Goal: Transaction & Acquisition: Obtain resource

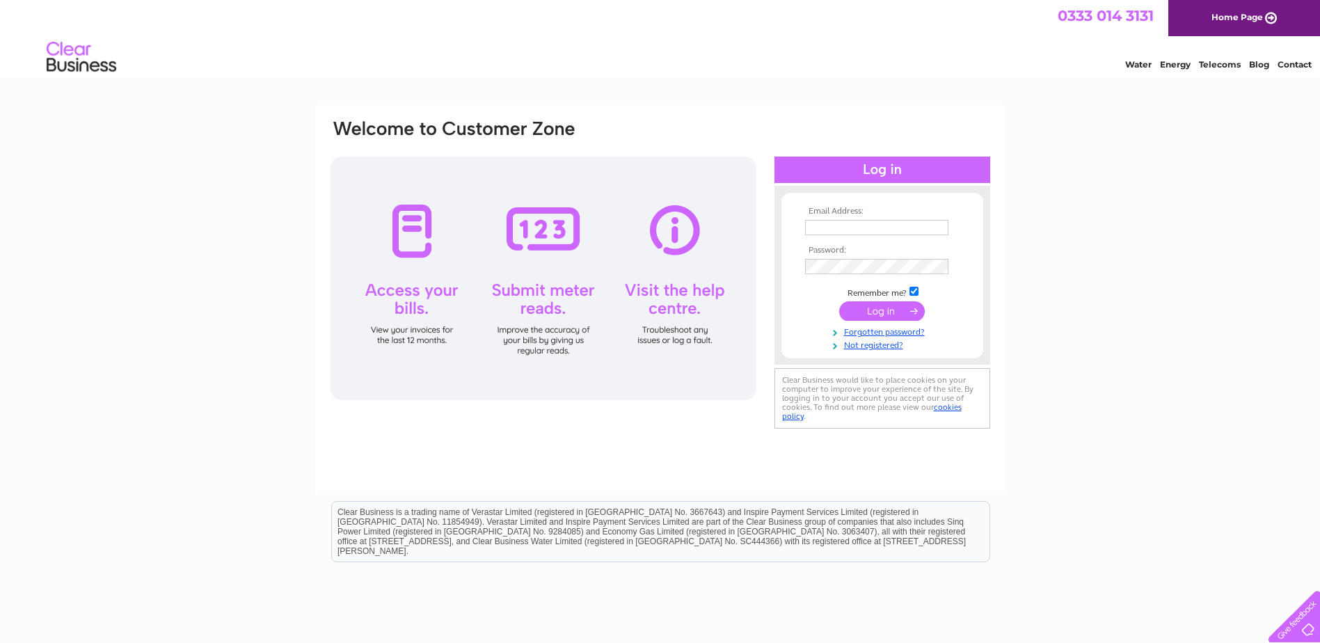
type input "kessockservicestation@gmail.com"
click at [868, 312] on input "submit" at bounding box center [882, 310] width 86 height 19
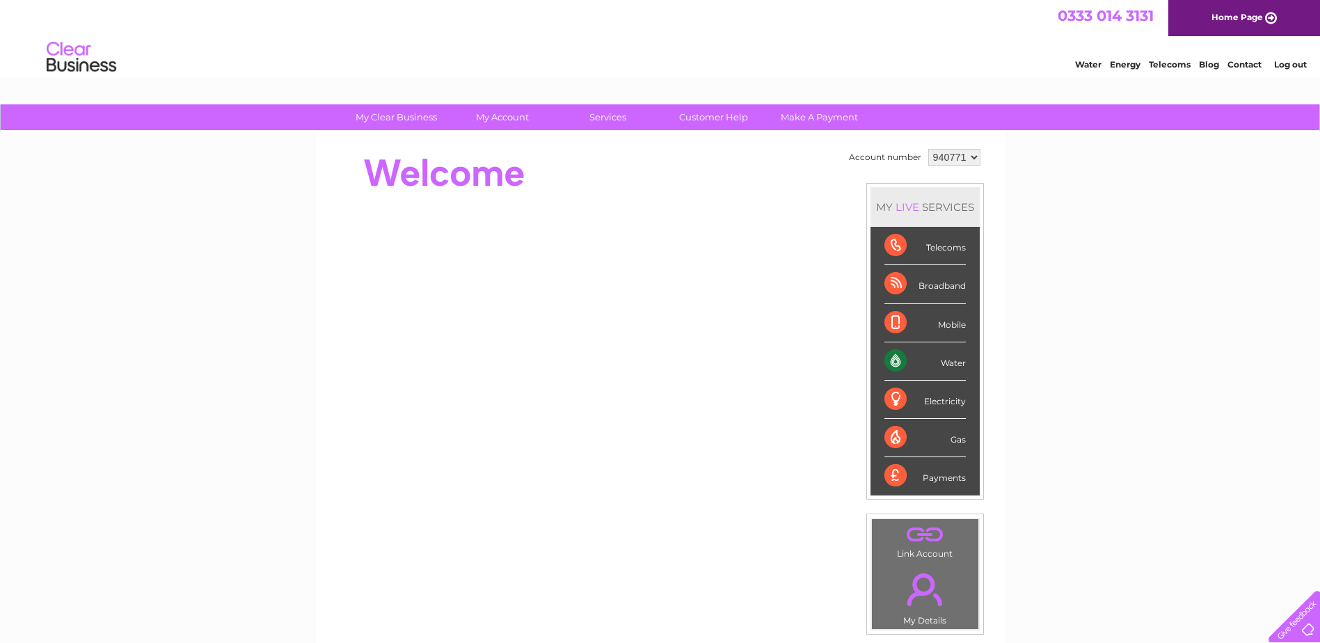
click at [973, 150] on select "940771" at bounding box center [954, 157] width 52 height 17
click at [1182, 182] on div "My Clear Business Login Details My Details My Preferences Link Account My Accou…" at bounding box center [660, 495] width 1320 height 782
click at [1290, 65] on link "Log out" at bounding box center [1290, 64] width 33 height 10
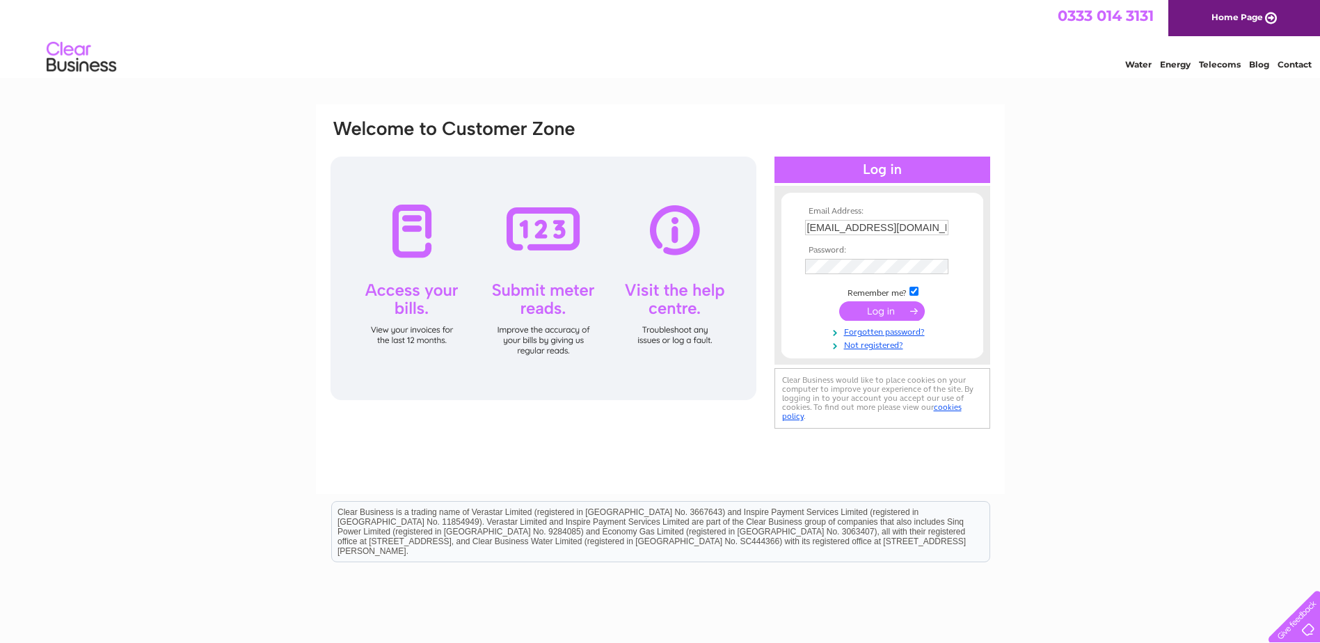
click at [822, 241] on td at bounding box center [882, 242] width 161 height 7
click at [831, 232] on input "kessockservicestation@gmail.com" at bounding box center [876, 227] width 143 height 15
type input "info@kessockservicecentre.co.uk"
click at [870, 314] on input "submit" at bounding box center [882, 310] width 86 height 19
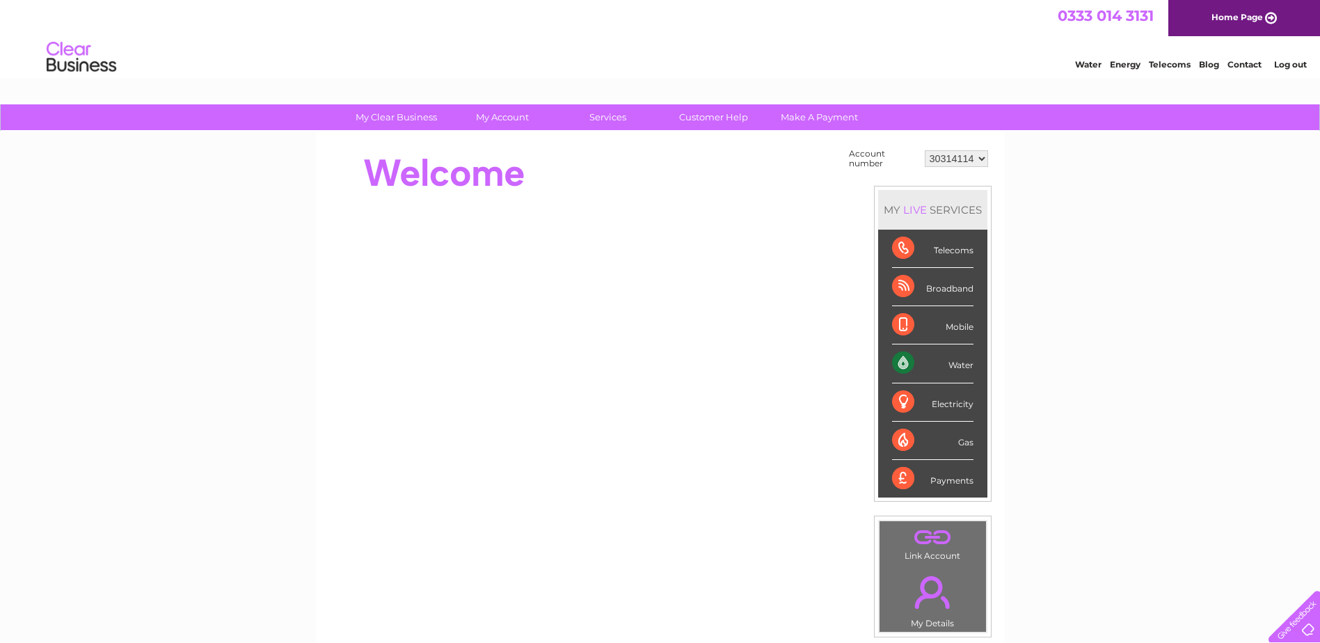
click at [900, 356] on div "Water" at bounding box center [932, 363] width 81 height 38
click at [904, 358] on div "Water" at bounding box center [932, 363] width 81 height 38
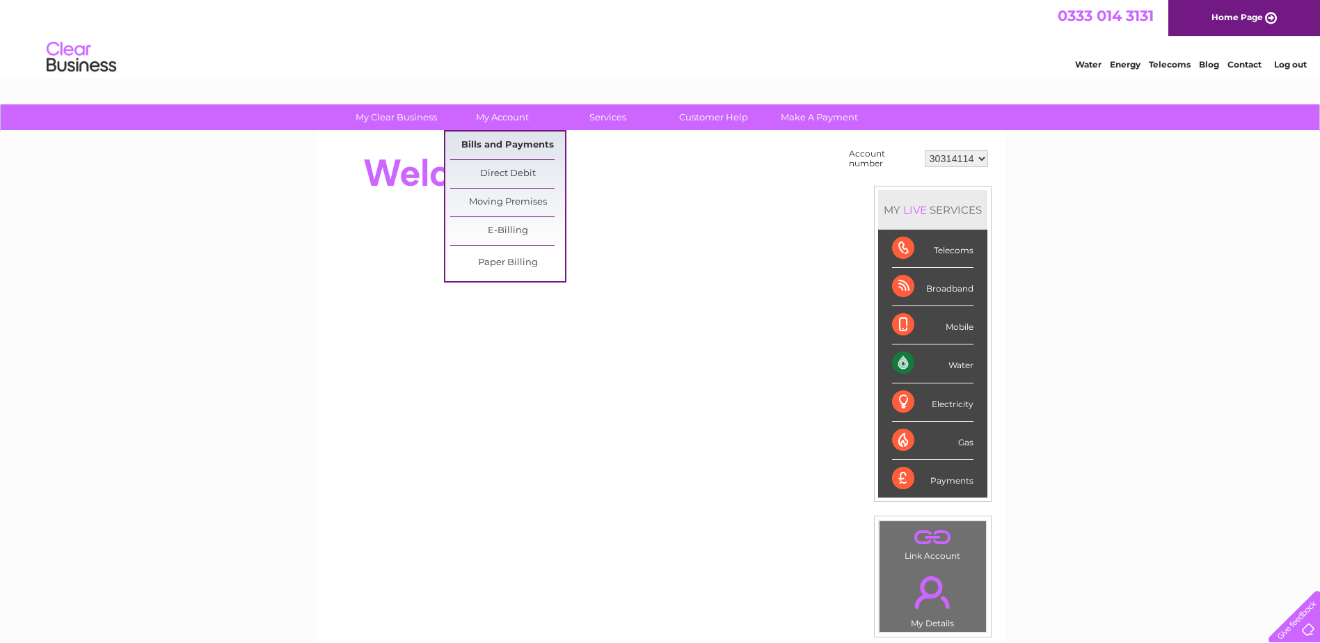
click at [481, 141] on link "Bills and Payments" at bounding box center [507, 146] width 115 height 28
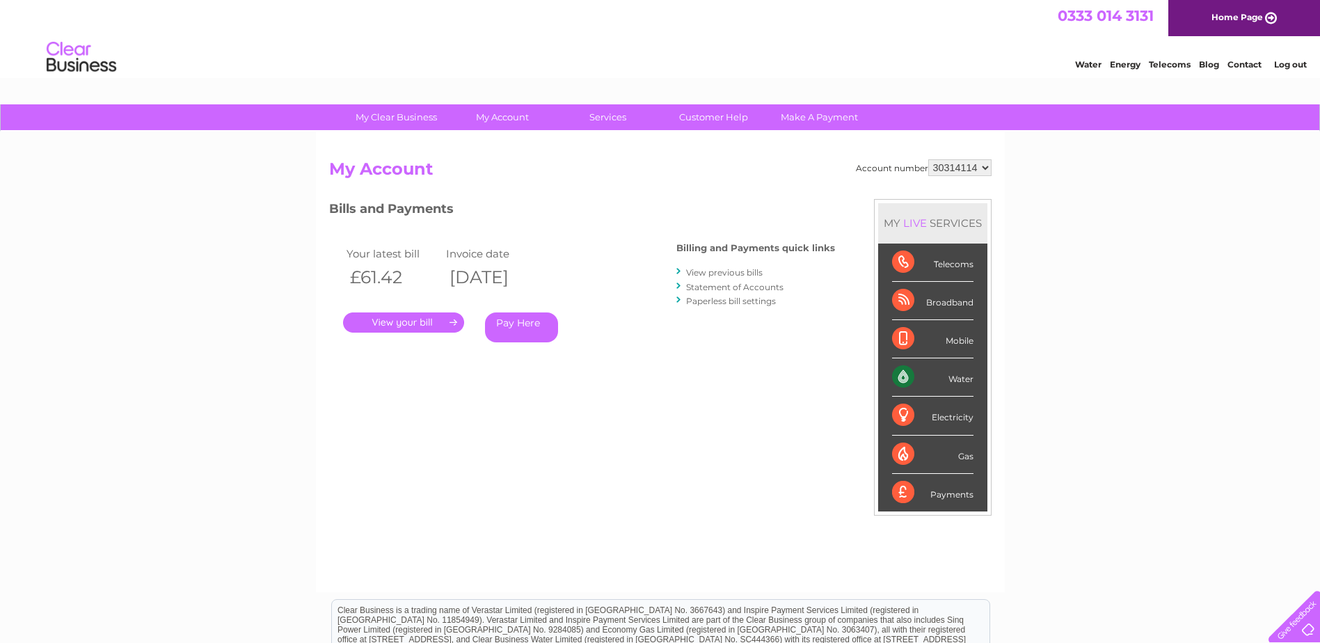
click at [392, 324] on link "." at bounding box center [403, 322] width 121 height 20
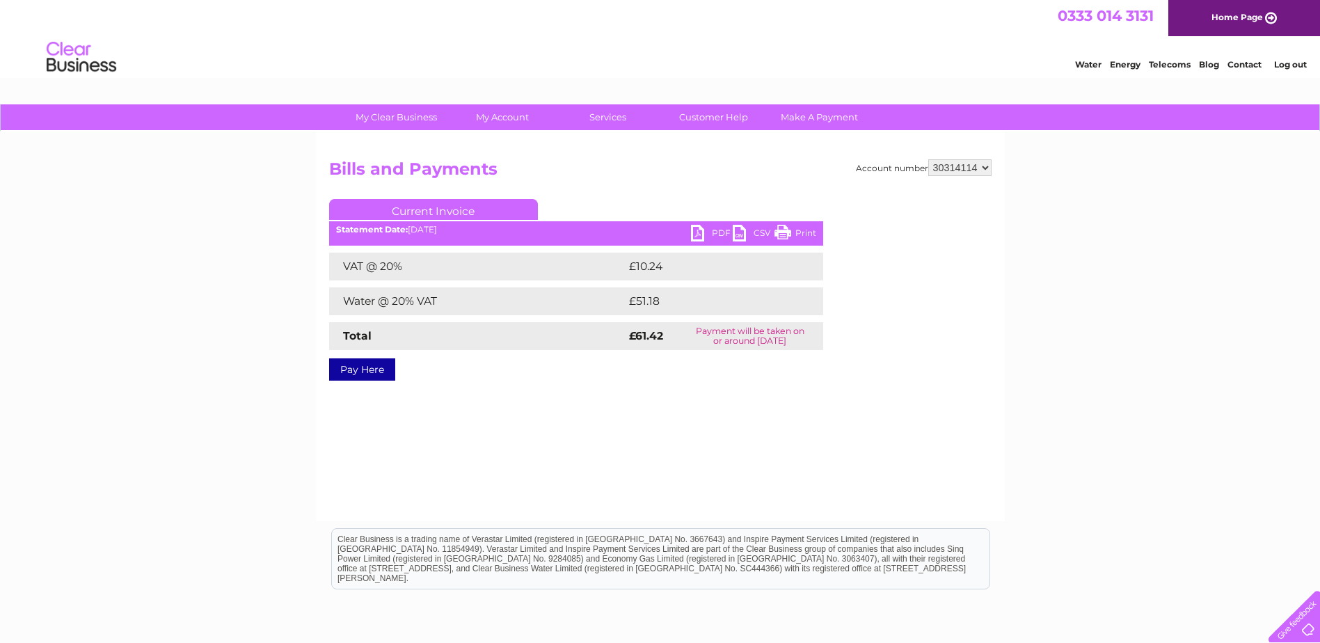
click at [708, 228] on link "PDF" at bounding box center [712, 235] width 42 height 20
